Goal: Task Accomplishment & Management: Use online tool/utility

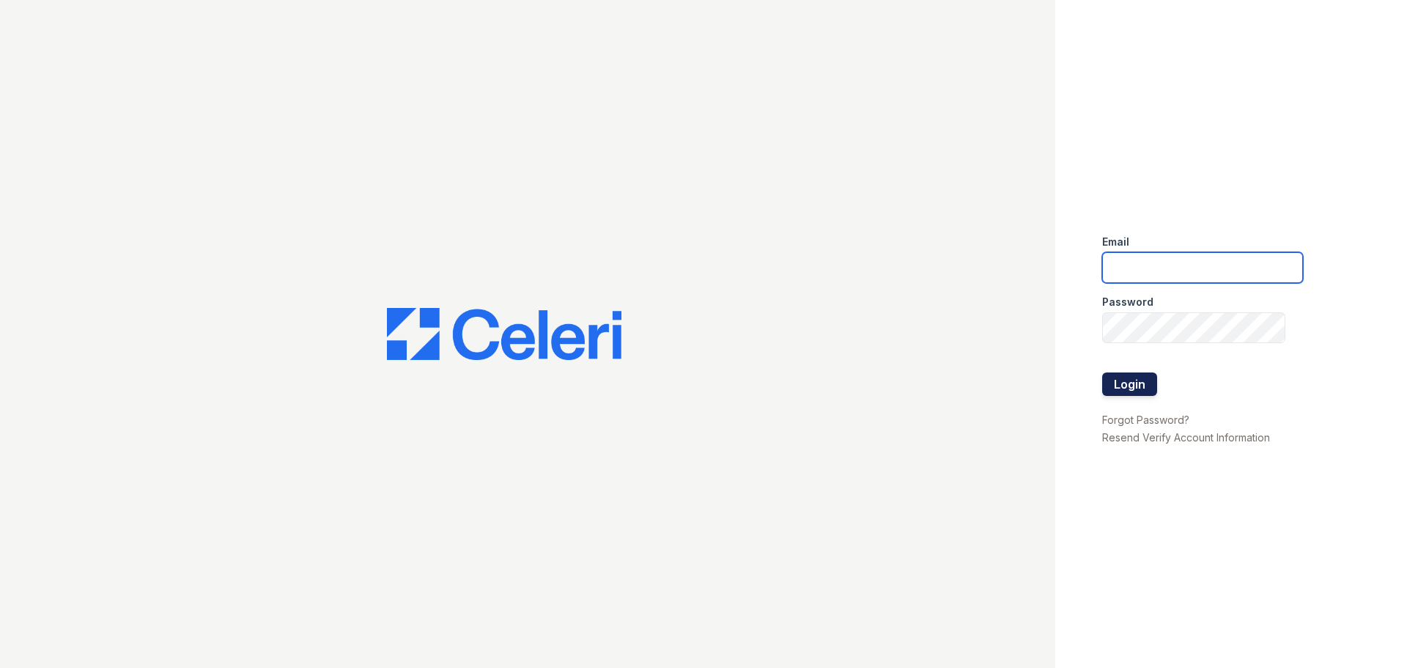
type input "[EMAIL_ADDRESS][DOMAIN_NAME]"
click at [1144, 386] on button "Login" at bounding box center [1129, 383] width 55 height 23
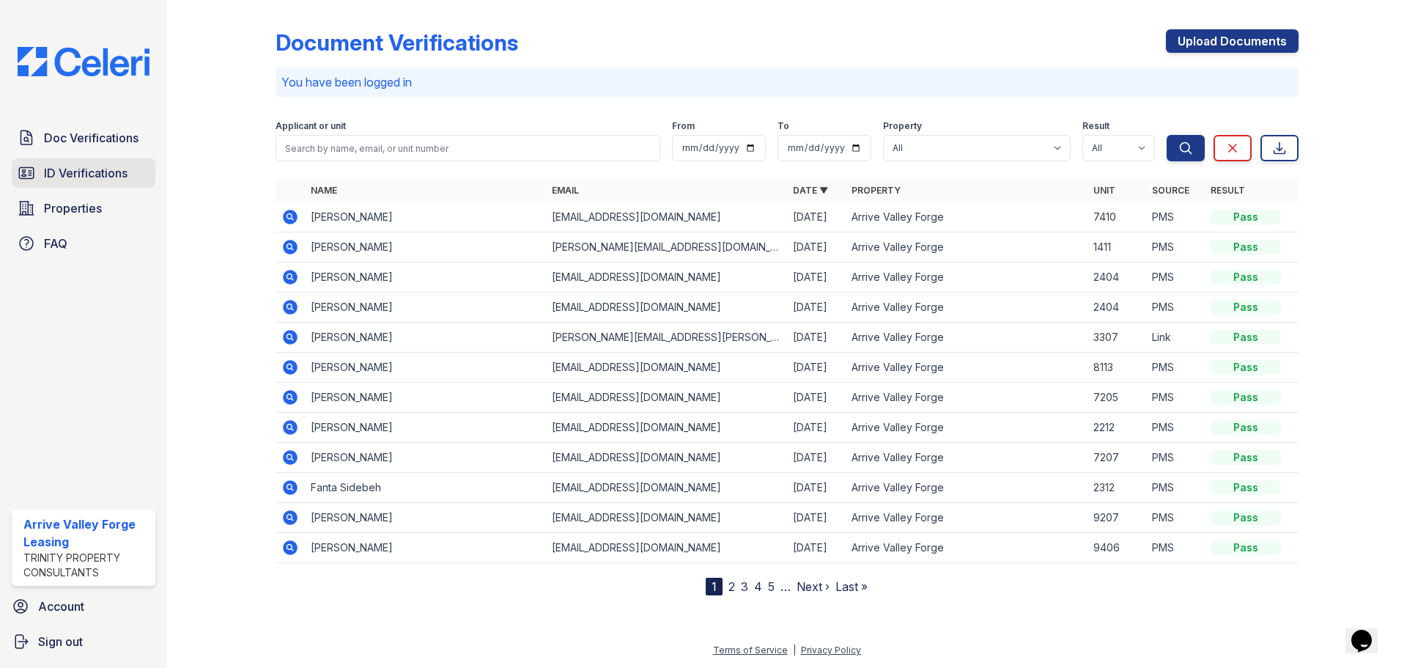
drag, startPoint x: 71, startPoint y: 174, endPoint x: 90, endPoint y: 171, distance: 19.3
click at [71, 173] on span "ID Verifications" at bounding box center [86, 173] width 84 height 18
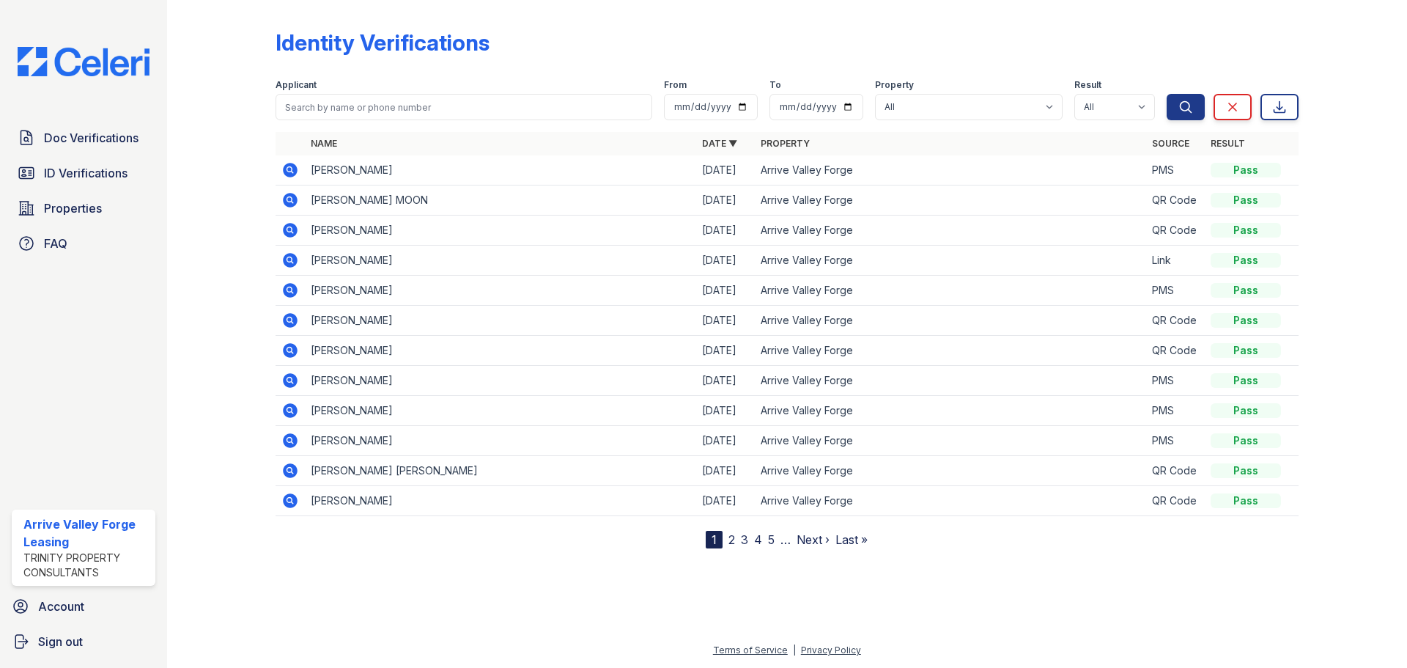
click at [292, 173] on icon at bounding box center [290, 170] width 18 height 18
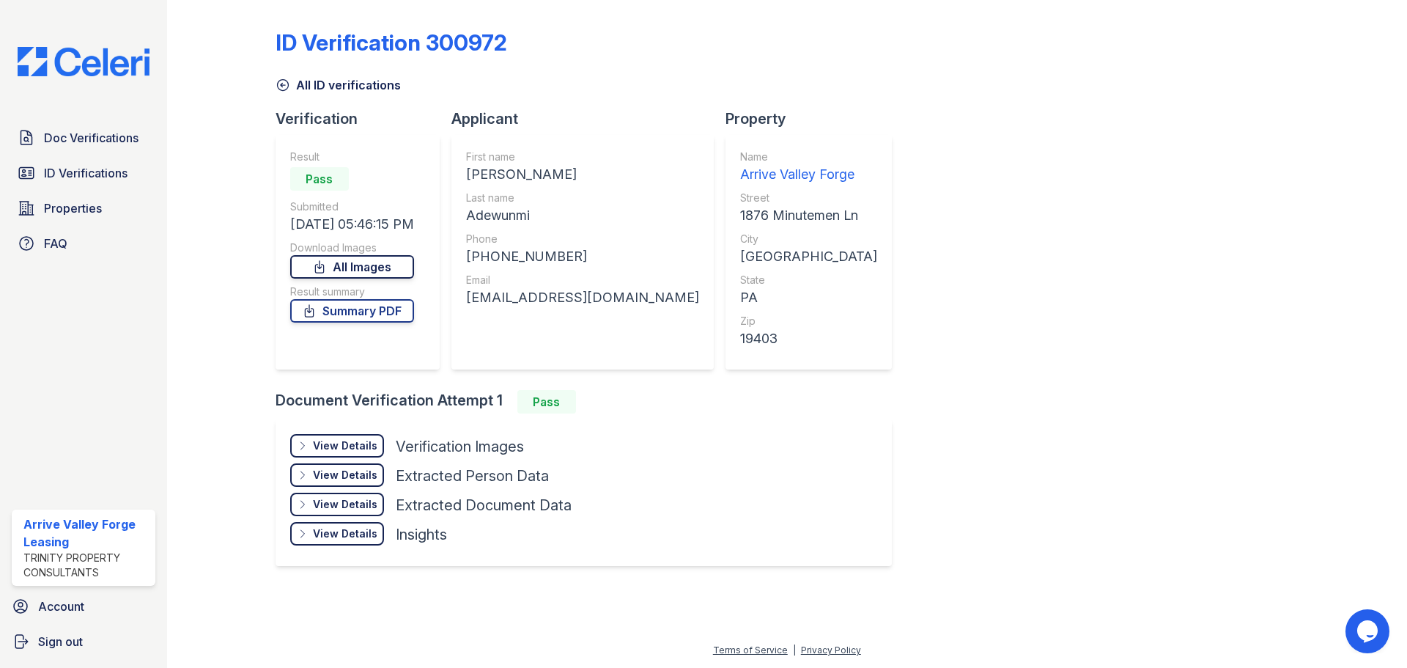
click at [383, 262] on link "All Images" at bounding box center [352, 266] width 124 height 23
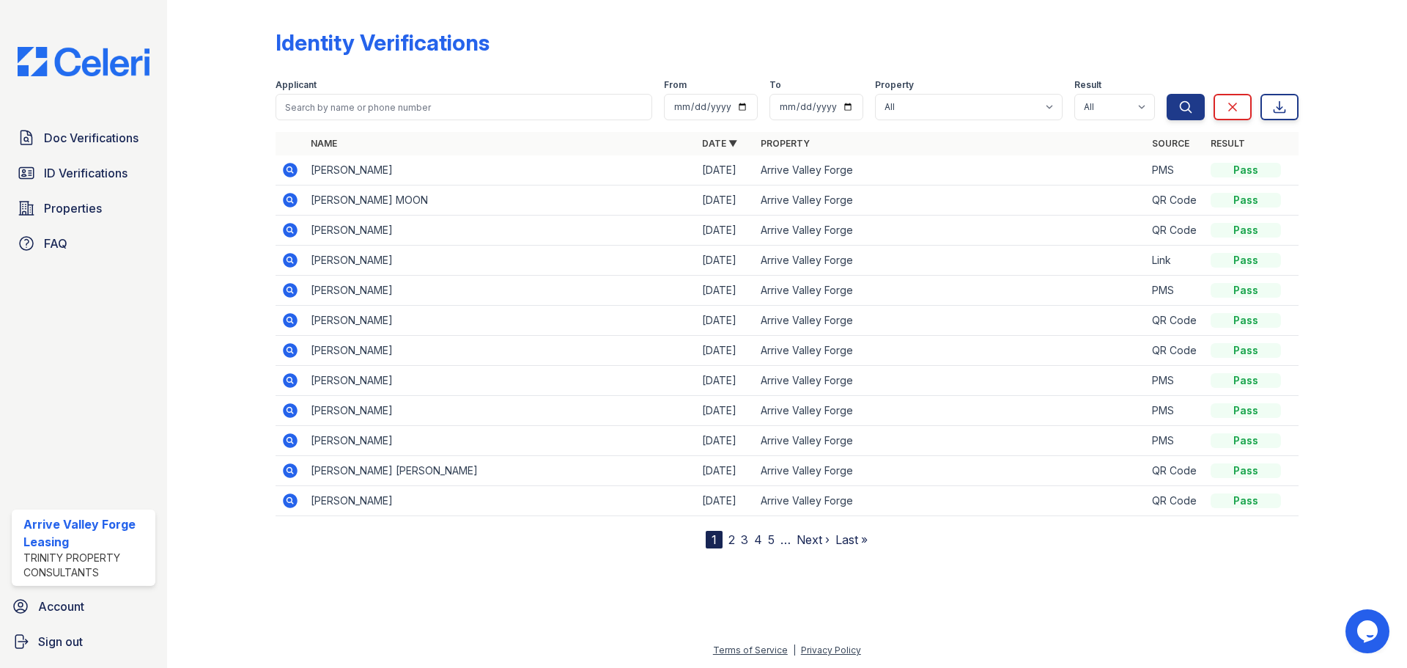
click at [291, 169] on icon at bounding box center [289, 169] width 4 height 4
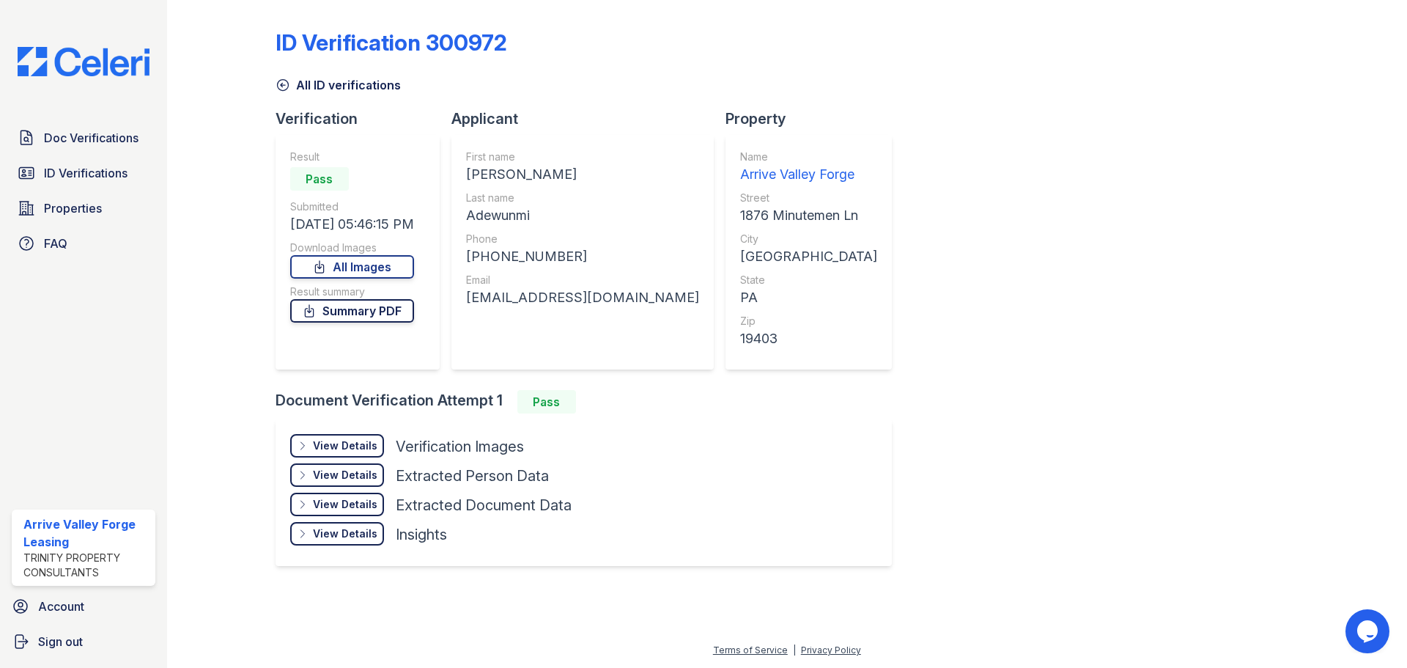
drag, startPoint x: 348, startPoint y: 313, endPoint x: 350, endPoint y: 305, distance: 8.2
click at [349, 313] on link "Summary PDF" at bounding box center [352, 310] width 124 height 23
